Goal: Information Seeking & Learning: Learn about a topic

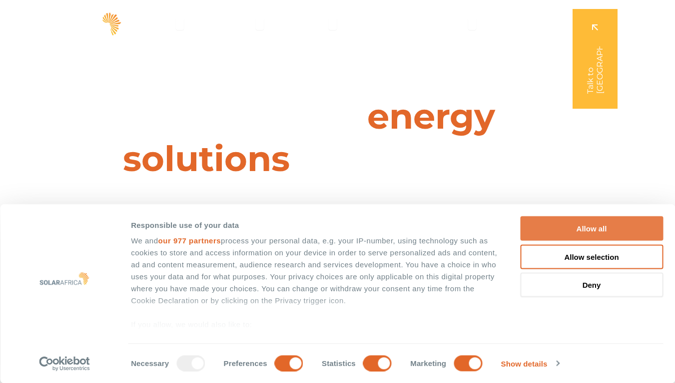
click at [595, 229] on button "Allow all" at bounding box center [591, 229] width 143 height 24
